Goal: Transaction & Acquisition: Purchase product/service

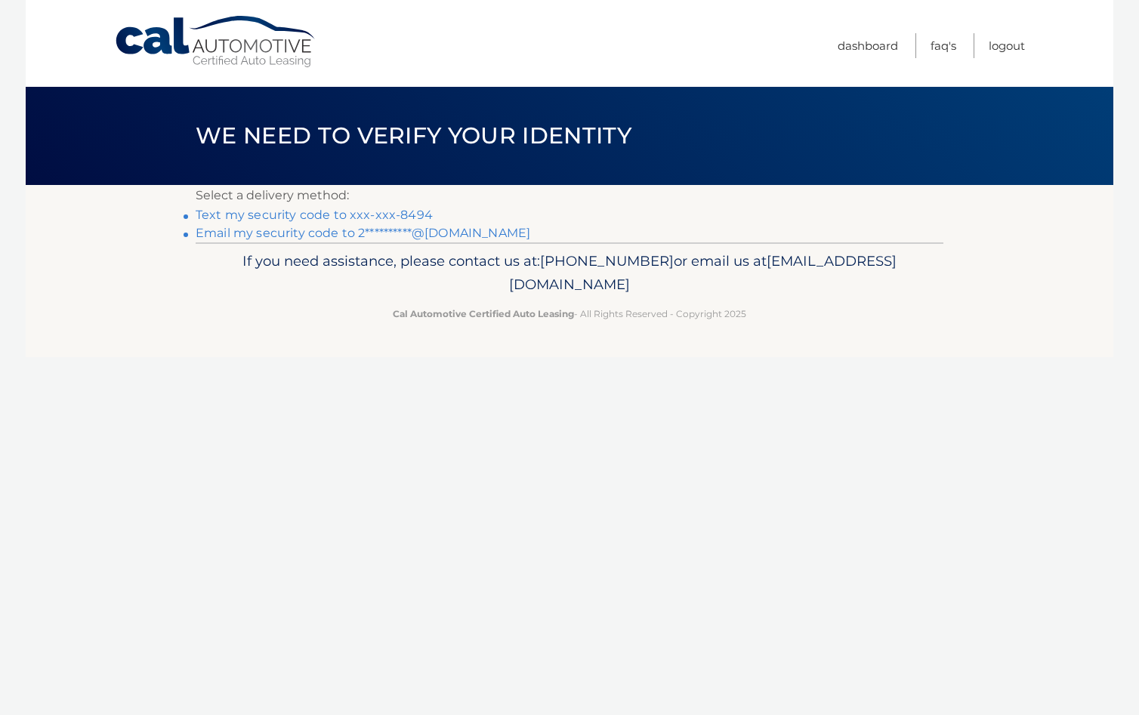
click at [431, 230] on link "**********" at bounding box center [363, 233] width 335 height 14
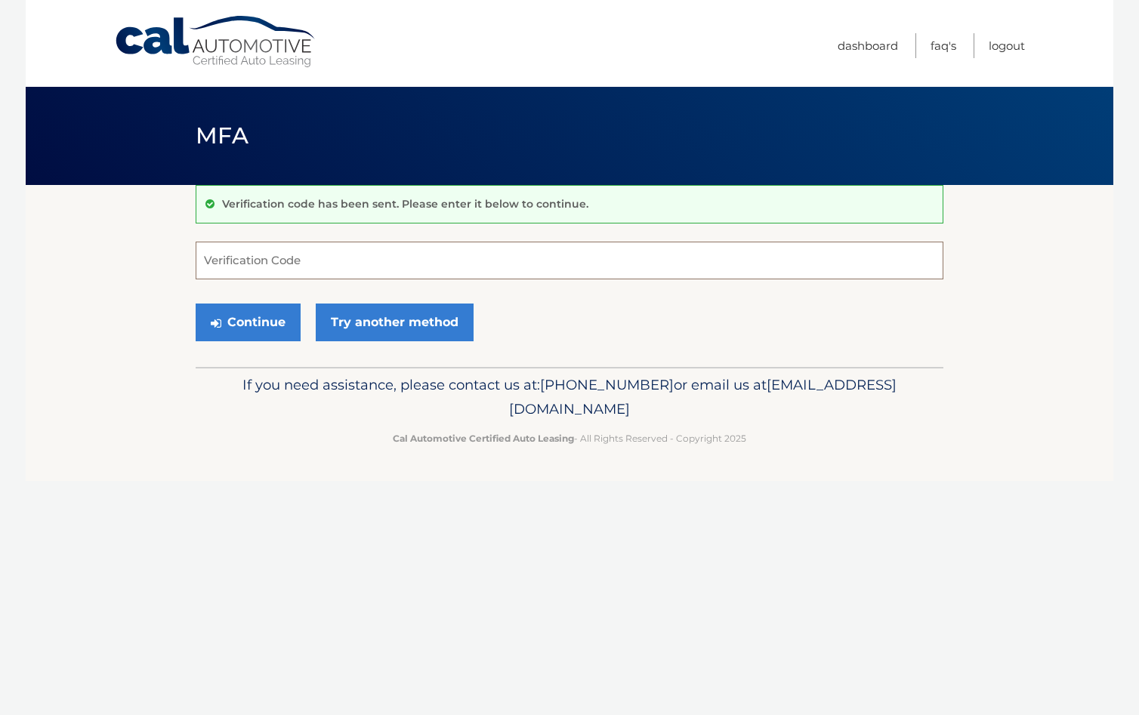
click at [369, 273] on input "Verification Code" at bounding box center [570, 261] width 748 height 38
type input "997317"
click at [267, 314] on button "Continue" at bounding box center [248, 323] width 105 height 38
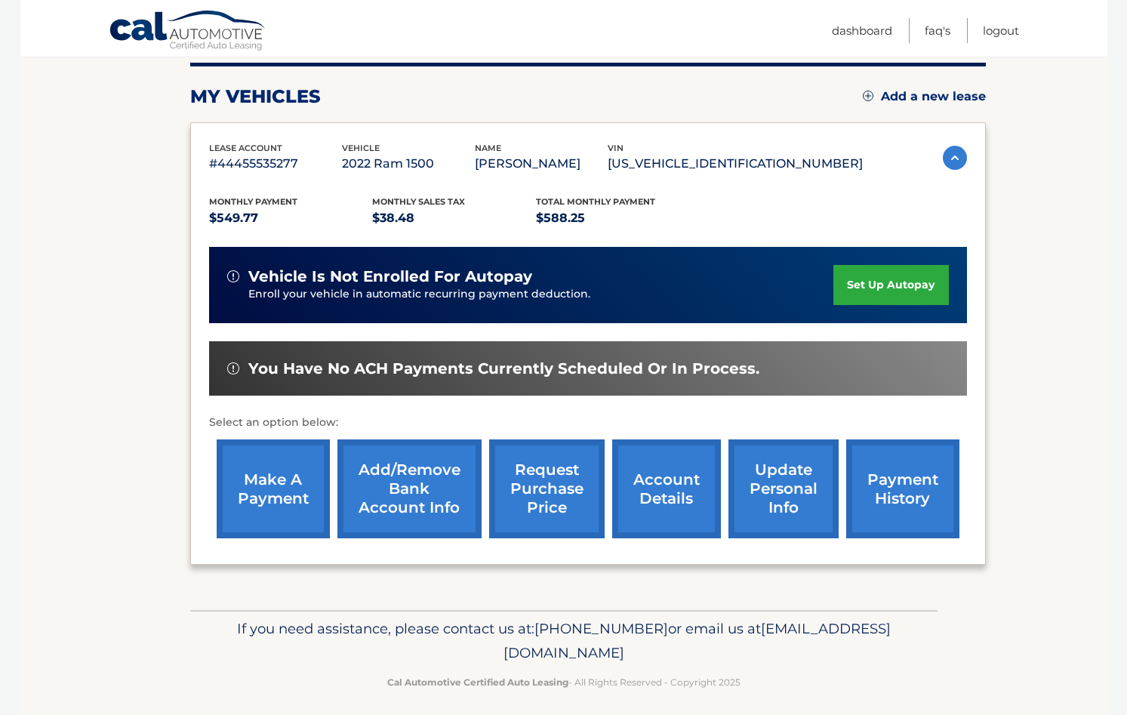
scroll to position [193, 0]
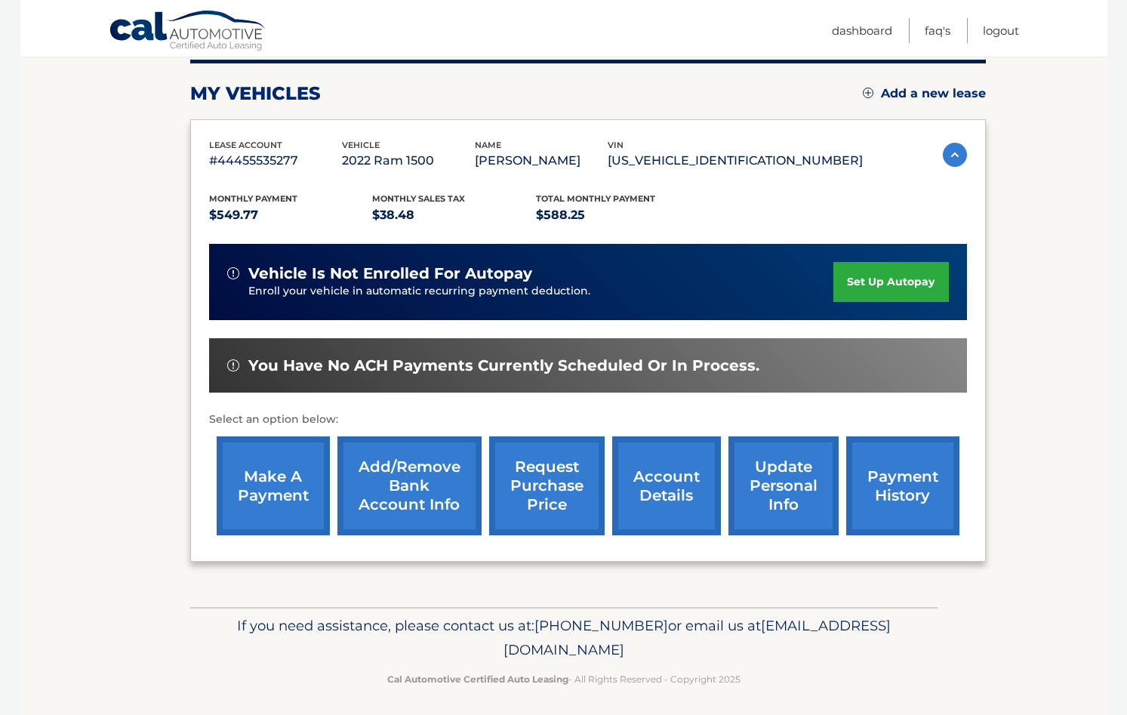
click at [270, 501] on link "make a payment" at bounding box center [273, 485] width 113 height 99
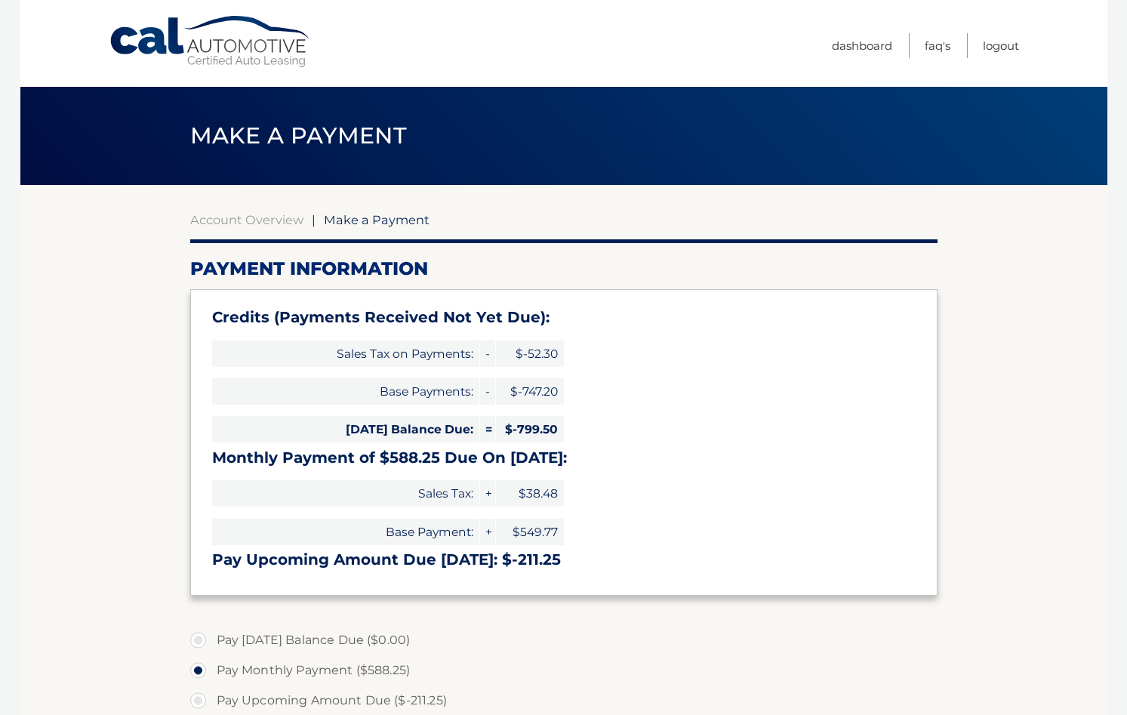
select select "MWRkMzZiNTEtZWJlNy00ZDIwLTg3YTItZTU5YjZmNTU4ZDRk"
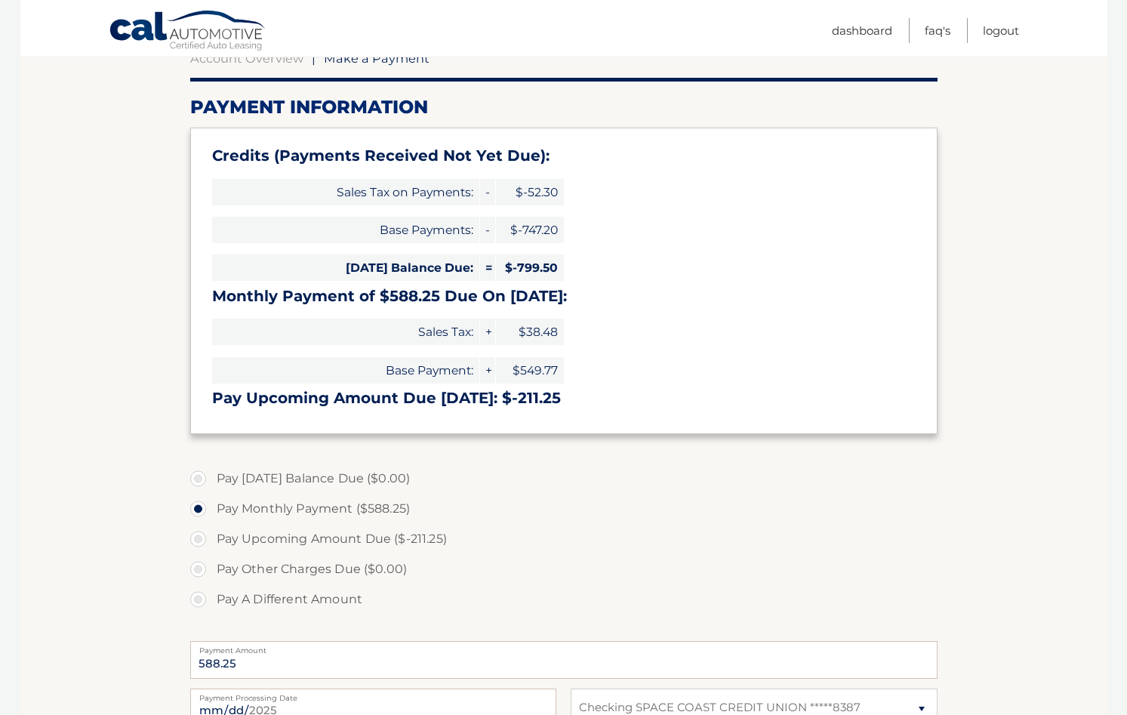
scroll to position [165, 0]
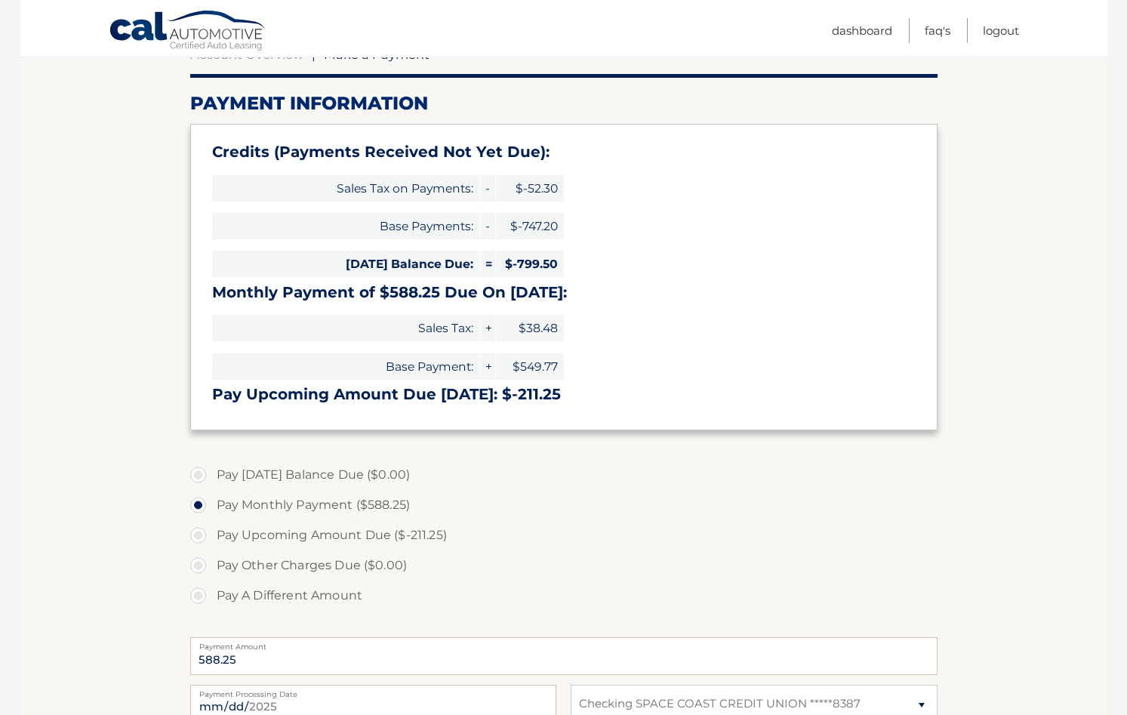
click at [197, 596] on label "Pay A Different Amount" at bounding box center [564, 596] width 748 height 30
click at [197, 596] on input "Pay A Different Amount" at bounding box center [203, 593] width 15 height 24
radio input "true"
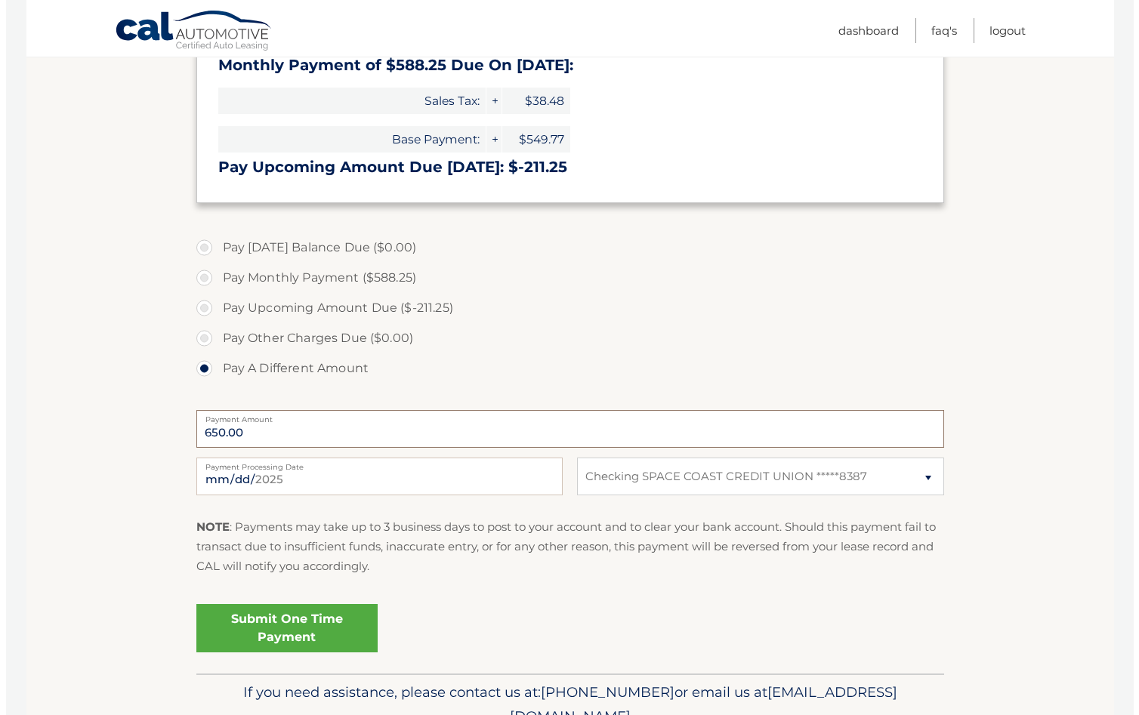
scroll to position [403, 0]
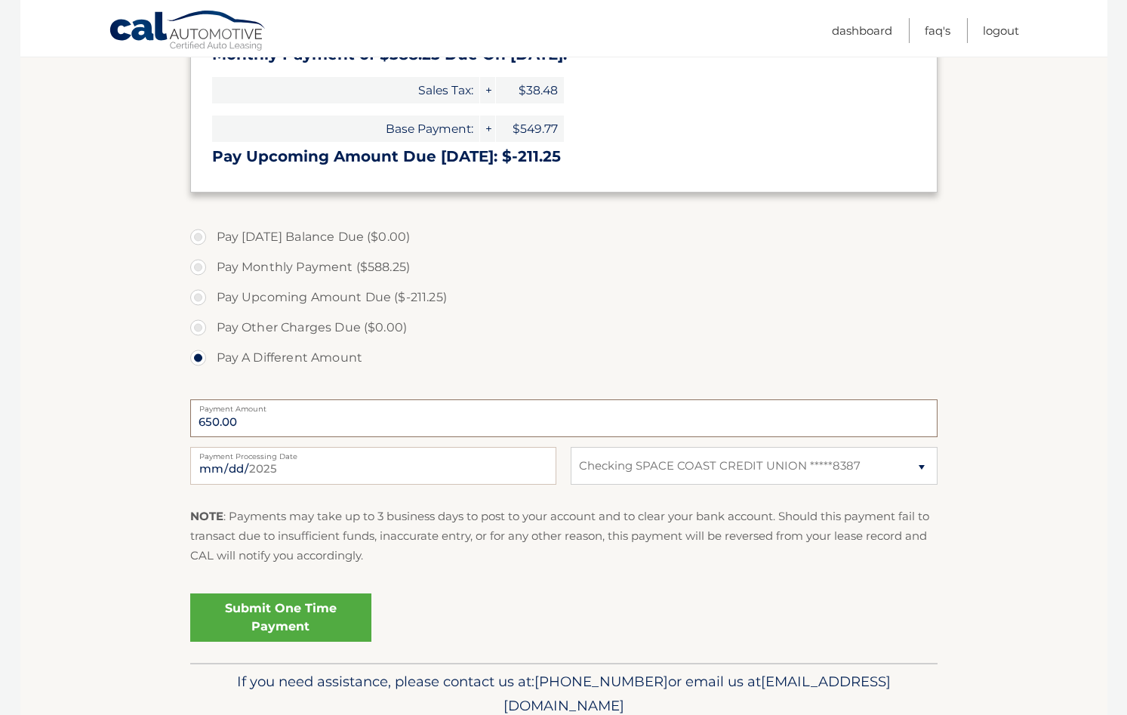
type input "650.00"
click at [277, 619] on link "Submit One Time Payment" at bounding box center [280, 618] width 181 height 48
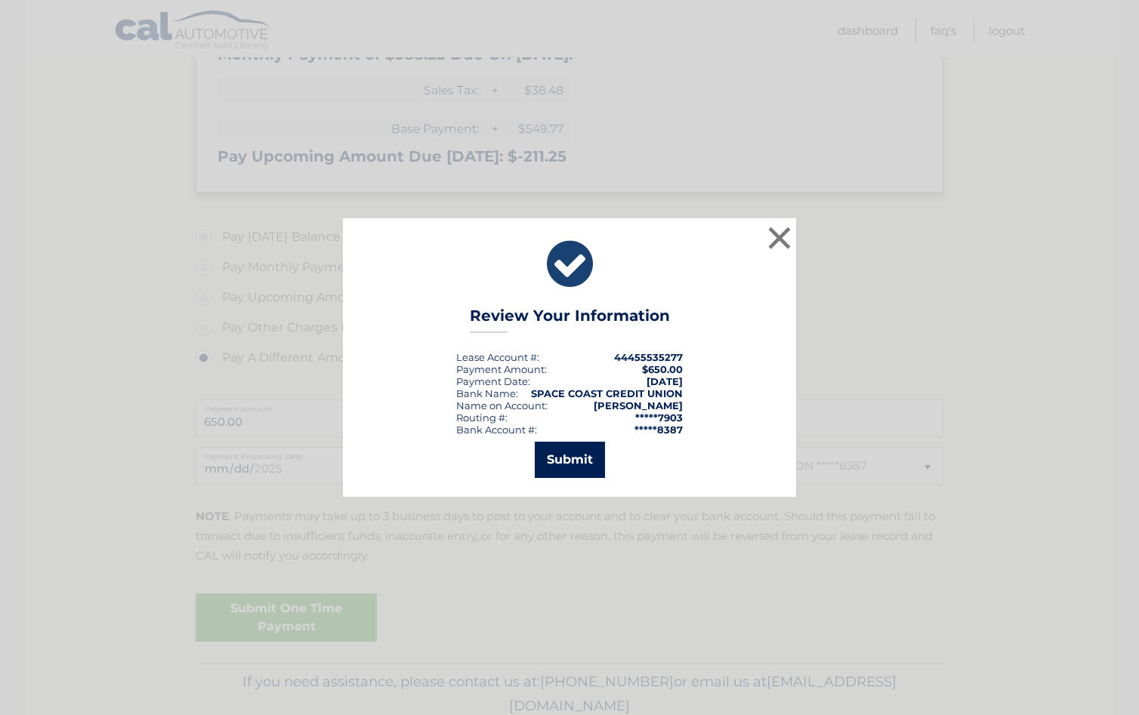
click at [569, 452] on button "Submit" at bounding box center [570, 460] width 70 height 36
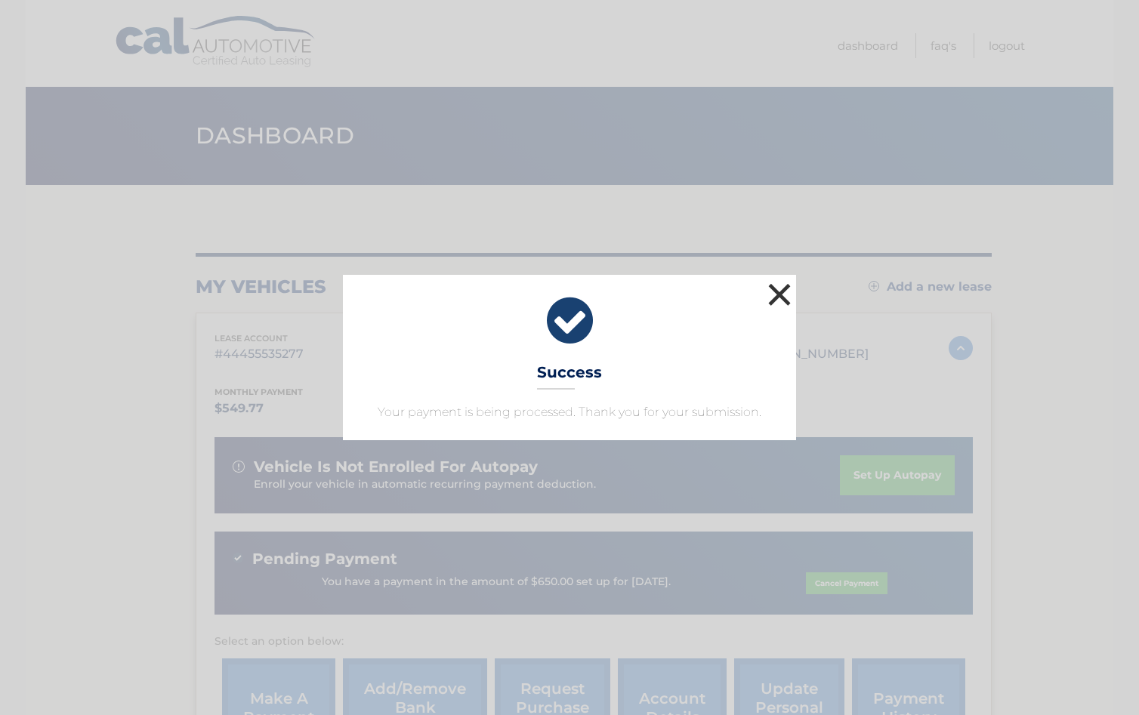
click at [782, 295] on button "×" at bounding box center [779, 294] width 30 height 30
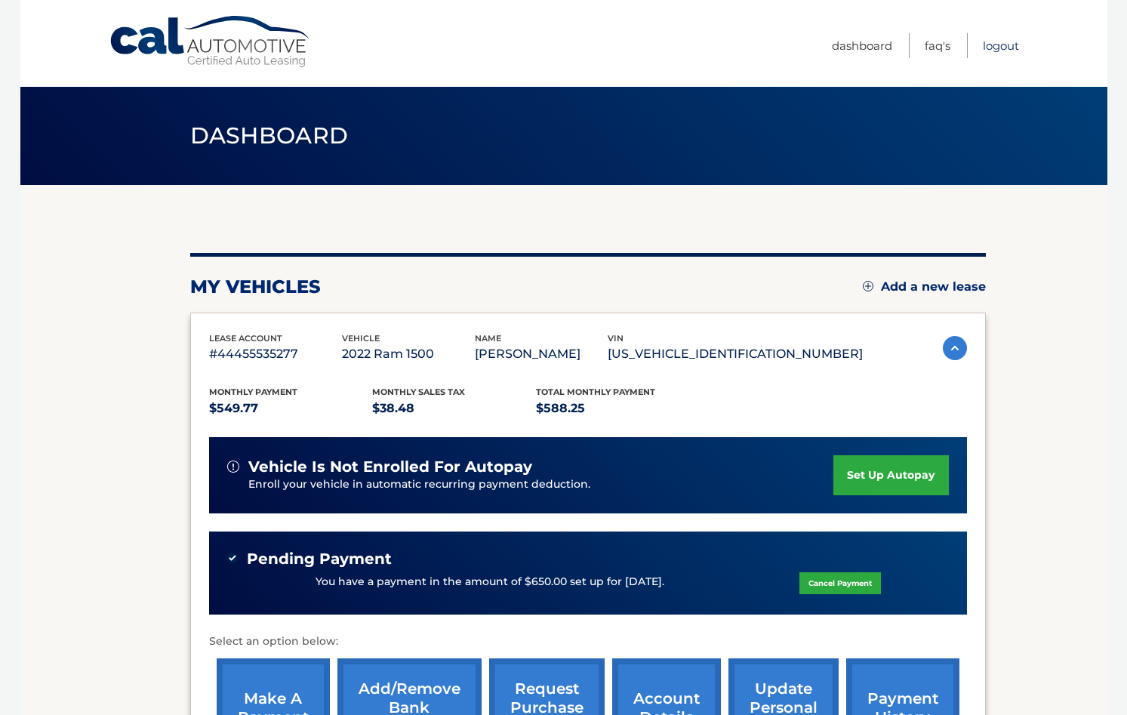
click at [1008, 48] on link "Logout" at bounding box center [1001, 45] width 36 height 25
